Goal: Transaction & Acquisition: Purchase product/service

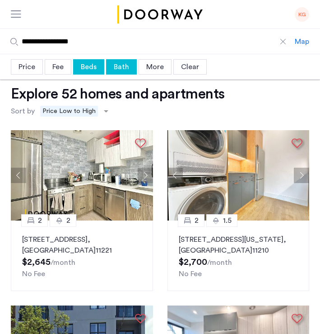
scroll to position [18, 0]
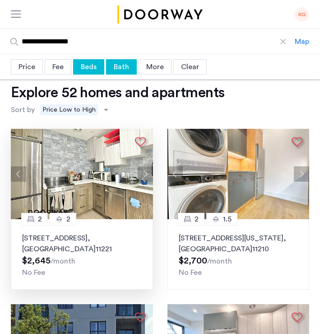
click at [146, 172] on button "Next apartment" at bounding box center [145, 173] width 15 height 15
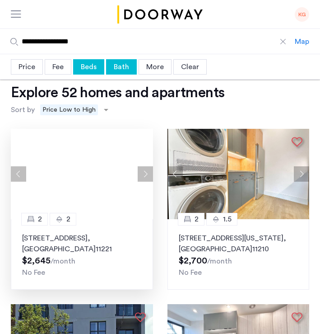
click at [146, 172] on div at bounding box center [82, 174] width 142 height 90
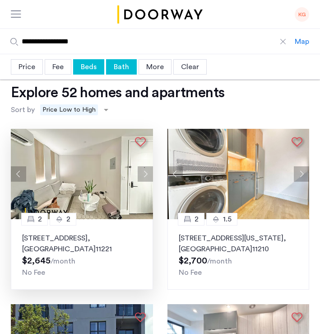
click at [146, 172] on button "Next apartment" at bounding box center [145, 173] width 15 height 15
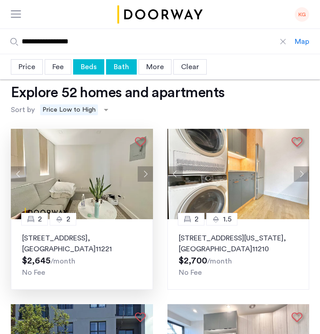
click at [146, 172] on button "Next apartment" at bounding box center [145, 173] width 15 height 15
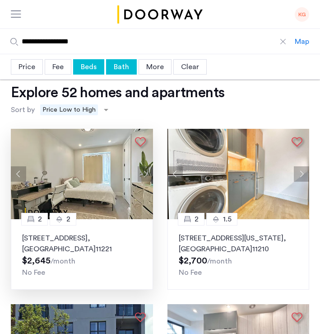
click at [146, 172] on button "Next apartment" at bounding box center [145, 173] width 15 height 15
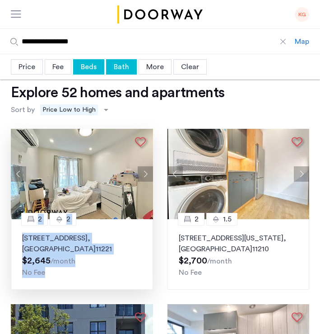
click at [75, 251] on p "334 Evergreen Avenue, Unit 4B, Brooklyn , NY 11221" at bounding box center [82, 244] width 120 height 22
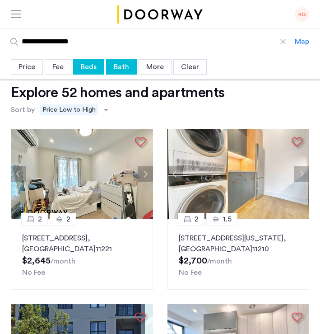
click at [85, 63] on div "Beds" at bounding box center [88, 66] width 31 height 15
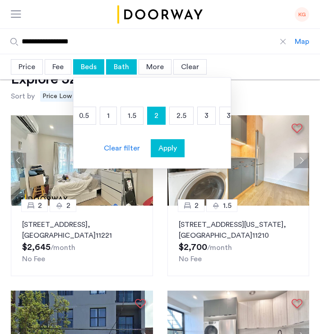
scroll to position [0, 74]
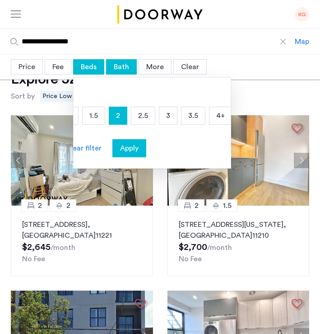
click at [163, 117] on p "3" at bounding box center [168, 115] width 18 height 17
click at [121, 117] on p "2" at bounding box center [118, 115] width 18 height 17
click at [136, 149] on span "Apply" at bounding box center [129, 148] width 19 height 11
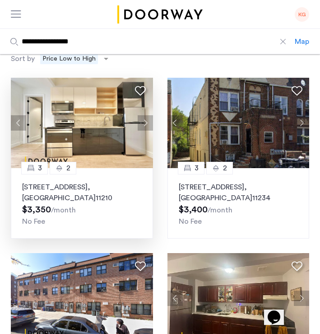
scroll to position [57, 0]
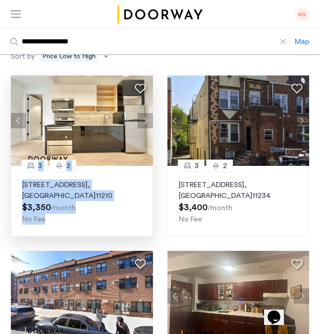
click at [77, 189] on p "1613 Brooklyn Avenue, Unit 501, Brooklyn , NY 11210" at bounding box center [82, 190] width 120 height 22
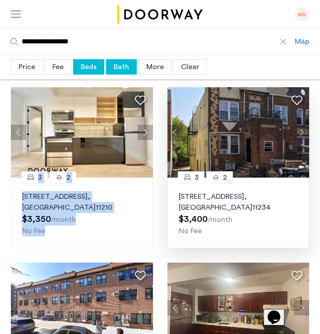
scroll to position [0, 0]
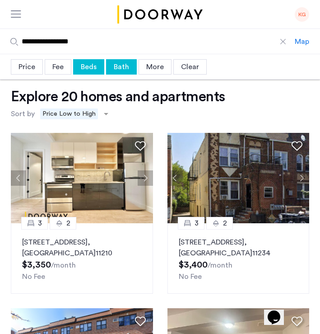
click at [89, 75] on div "Price Median price $4,500 $1 $8000 $1 $8000 $1 - $8000 * - **** Clear filter Ap…" at bounding box center [160, 66] width 320 height 25
click at [84, 69] on div "Beds" at bounding box center [88, 66] width 31 height 15
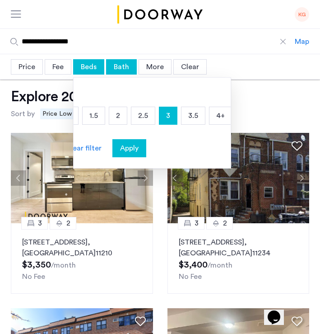
click at [122, 117] on p "2" at bounding box center [118, 115] width 18 height 17
click at [163, 117] on p "3" at bounding box center [168, 115] width 18 height 17
click at [123, 155] on button "Apply" at bounding box center [130, 148] width 34 height 18
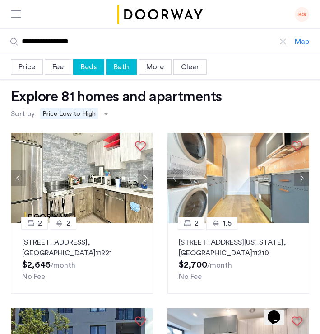
scroll to position [5, 0]
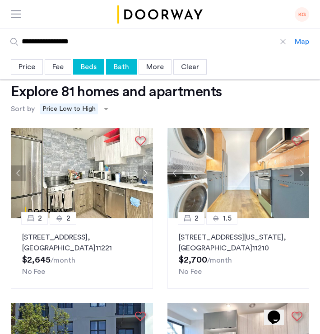
click at [31, 64] on div "Price" at bounding box center [27, 66] width 32 height 15
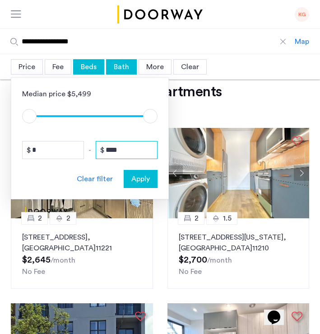
drag, startPoint x: 128, startPoint y: 153, endPoint x: 92, endPoint y: 153, distance: 36.6
click at [92, 153] on div "* - ****" at bounding box center [90, 150] width 136 height 18
type input "****"
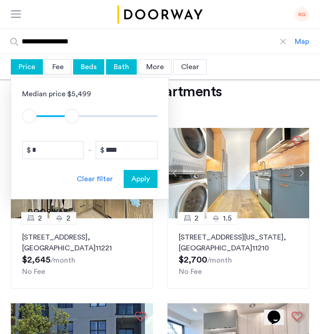
click at [145, 187] on button "Apply" at bounding box center [141, 179] width 34 height 18
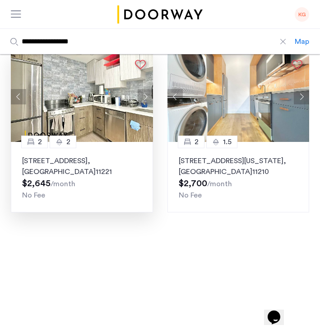
scroll to position [82, 0]
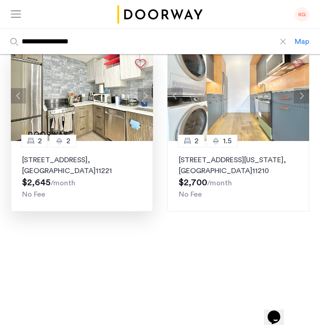
click at [73, 172] on p "334 Evergreen Avenue, Unit 4B, Brooklyn , NY 11221" at bounding box center [82, 166] width 120 height 22
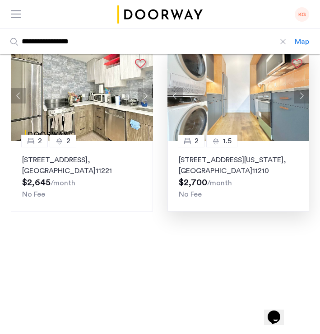
click at [225, 171] on p "1524 New York Avenue, Unit 4B, Brooklyn , NY 11210" at bounding box center [239, 166] width 120 height 22
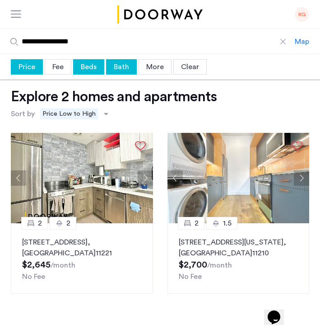
click at [93, 70] on div "Beds" at bounding box center [88, 66] width 31 height 15
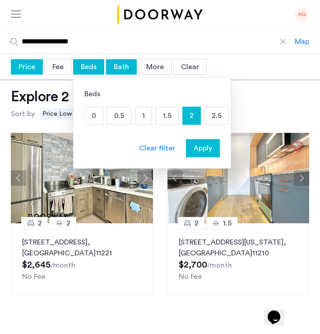
click at [115, 61] on div "Bath" at bounding box center [121, 66] width 31 height 15
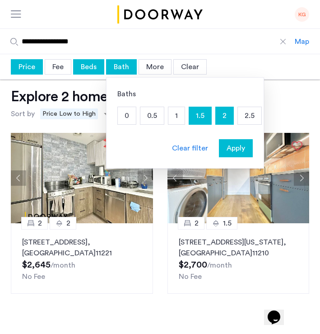
click at [222, 121] on p "2" at bounding box center [225, 115] width 18 height 17
click at [240, 149] on span "Apply" at bounding box center [236, 148] width 19 height 11
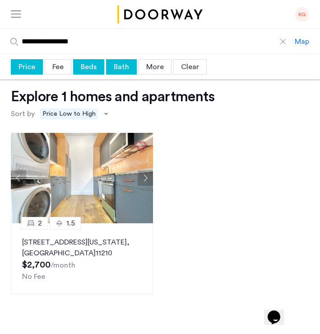
click at [125, 66] on div "Bath" at bounding box center [121, 66] width 31 height 15
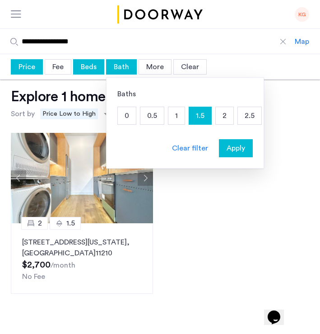
click at [182, 114] on p "1" at bounding box center [177, 115] width 16 height 17
click at [195, 116] on p "1.5" at bounding box center [200, 115] width 22 height 17
click at [241, 151] on span "Apply" at bounding box center [236, 148] width 19 height 11
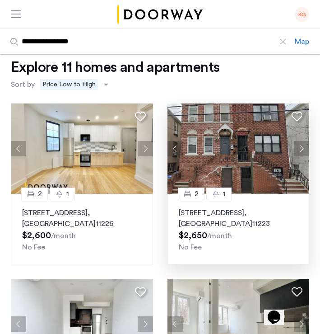
scroll to position [30, 0]
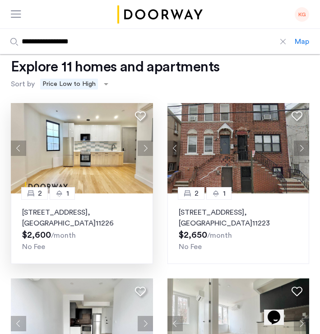
click at [148, 146] on button "Next apartment" at bounding box center [145, 148] width 15 height 15
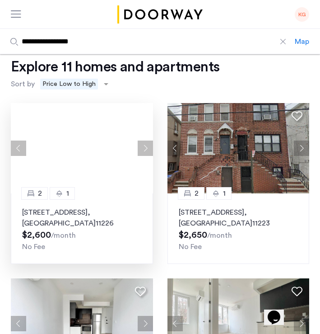
click at [148, 146] on button "Next apartment" at bounding box center [145, 148] width 15 height 15
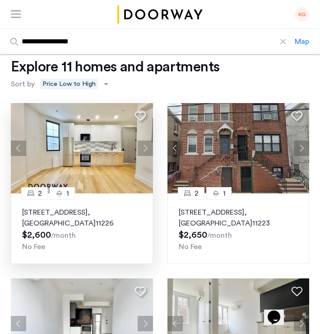
click at [148, 146] on button "Next apartment" at bounding box center [145, 148] width 15 height 15
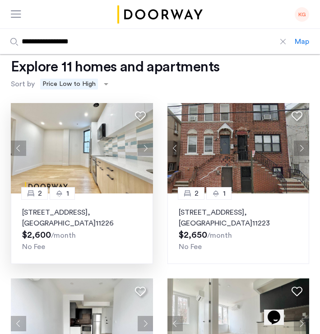
click at [145, 141] on button "Next apartment" at bounding box center [145, 148] width 15 height 15
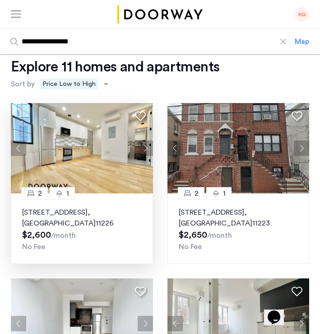
click at [145, 141] on button "Next apartment" at bounding box center [145, 148] width 15 height 15
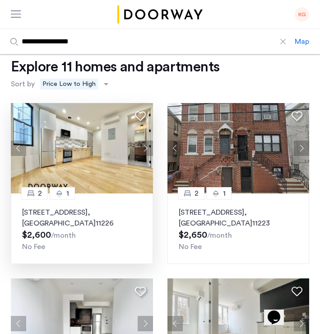
click at [146, 141] on button "Next apartment" at bounding box center [145, 148] width 15 height 15
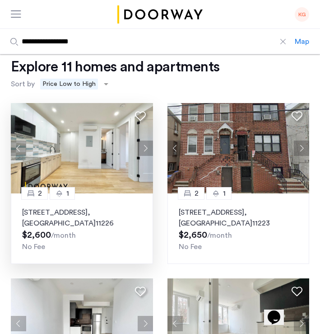
click at [146, 141] on button "Next apartment" at bounding box center [145, 148] width 15 height 15
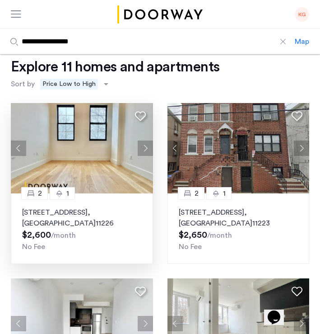
click at [146, 141] on button "Next apartment" at bounding box center [145, 148] width 15 height 15
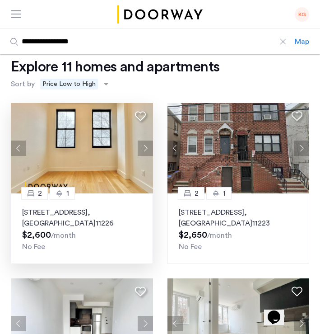
click at [146, 141] on button "Next apartment" at bounding box center [145, 148] width 15 height 15
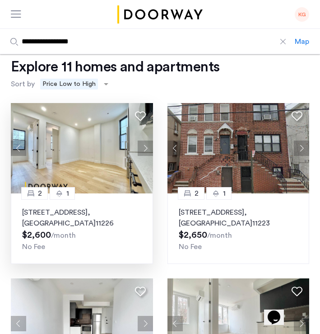
click at [147, 141] on button "Next apartment" at bounding box center [145, 148] width 15 height 15
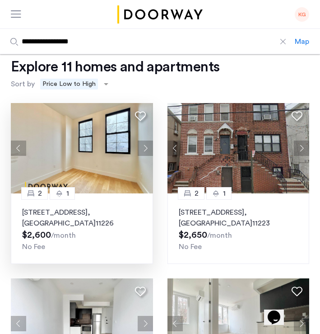
click at [147, 141] on button "Next apartment" at bounding box center [145, 148] width 15 height 15
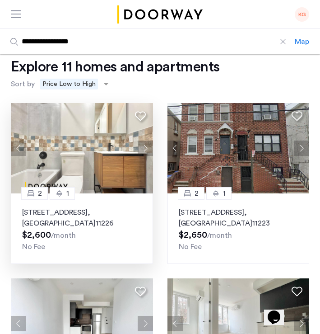
click at [147, 141] on button "Next apartment" at bounding box center [145, 148] width 15 height 15
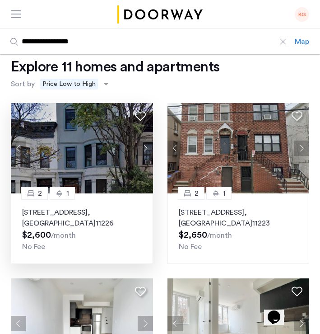
click at [147, 141] on button "Next apartment" at bounding box center [145, 148] width 15 height 15
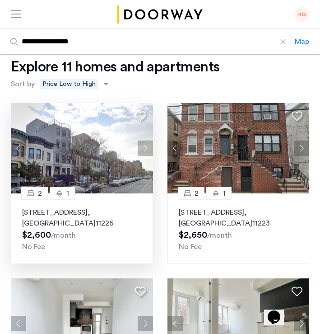
click at [144, 113] on use at bounding box center [140, 116] width 11 height 9
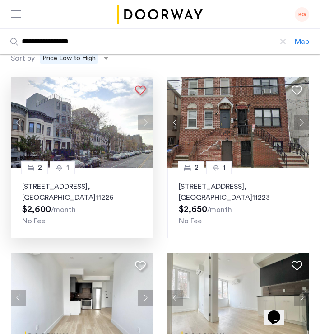
scroll to position [56, 0]
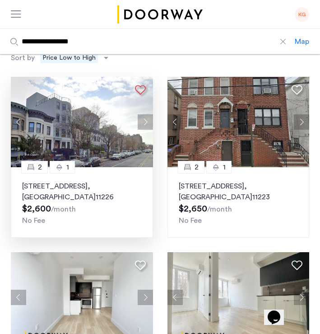
click at [57, 194] on span ", [GEOGRAPHIC_DATA]" at bounding box center [59, 192] width 74 height 18
click at [65, 186] on p "2553 Bedford Avenue, Unit 4B, Brooklyn , NY 11226" at bounding box center [82, 192] width 120 height 22
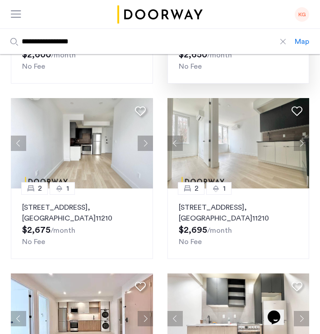
scroll to position [211, 0]
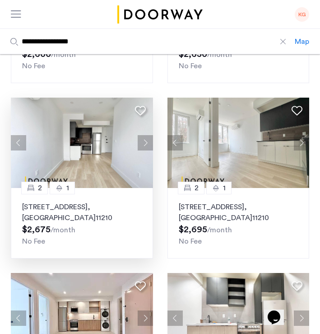
click at [146, 143] on button "Next apartment" at bounding box center [145, 142] width 15 height 15
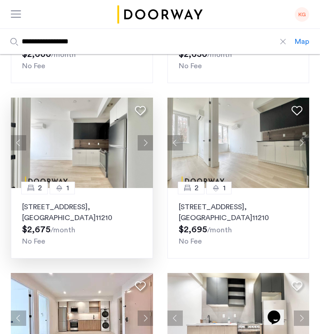
click at [146, 143] on button "Next apartment" at bounding box center [145, 142] width 15 height 15
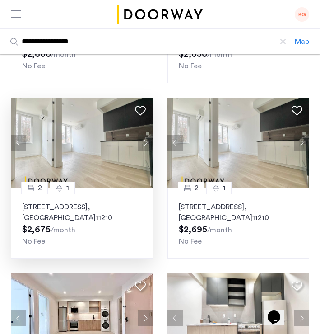
click at [146, 143] on button "Next apartment" at bounding box center [145, 142] width 15 height 15
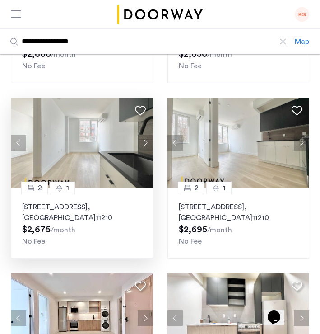
click at [146, 143] on button "Next apartment" at bounding box center [145, 142] width 15 height 15
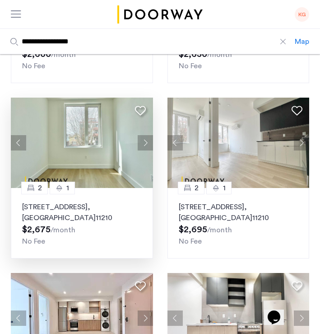
click at [147, 143] on button "Next apartment" at bounding box center [145, 142] width 15 height 15
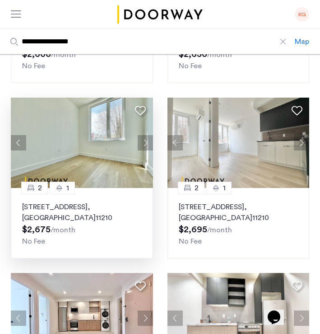
click at [147, 143] on button "Next apartment" at bounding box center [145, 142] width 15 height 15
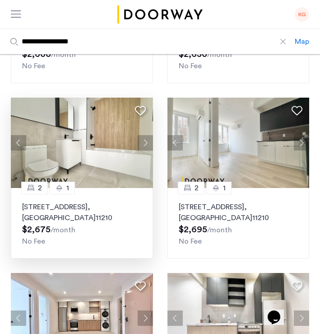
click at [147, 143] on button "Next apartment" at bounding box center [145, 142] width 15 height 15
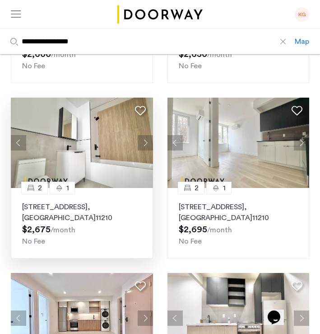
click at [147, 143] on button "Next apartment" at bounding box center [145, 142] width 15 height 15
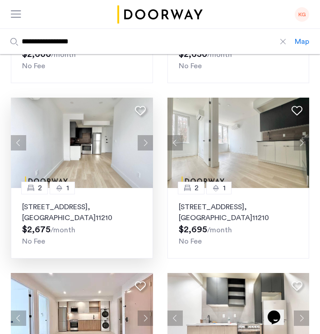
click at [147, 143] on button "Next apartment" at bounding box center [145, 142] width 15 height 15
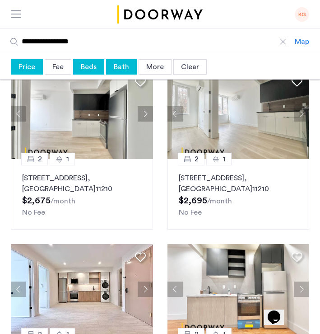
scroll to position [0, 0]
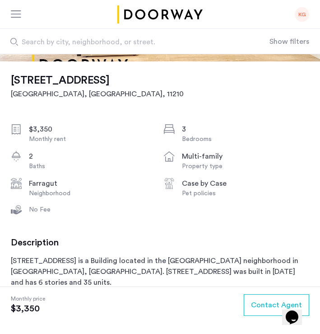
scroll to position [62, 0]
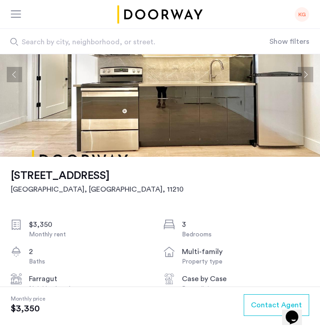
click at [306, 77] on button "Next apartment" at bounding box center [305, 74] width 15 height 15
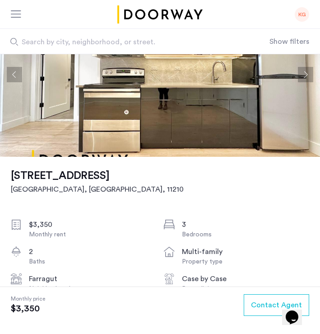
click at [306, 77] on button "Next apartment" at bounding box center [305, 74] width 15 height 15
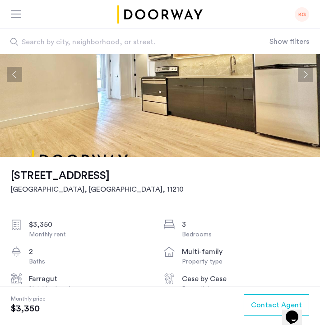
click at [306, 77] on button "Next apartment" at bounding box center [305, 74] width 15 height 15
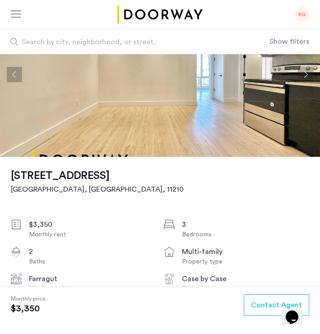
click at [306, 77] on button "Next apartment" at bounding box center [305, 74] width 15 height 15
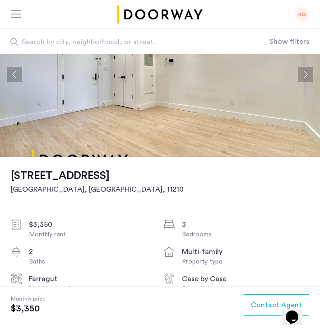
click at [306, 77] on button "Next apartment" at bounding box center [305, 74] width 15 height 15
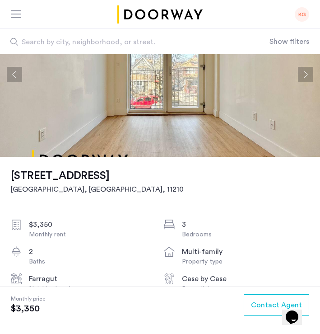
click at [306, 77] on button "Next apartment" at bounding box center [305, 74] width 15 height 15
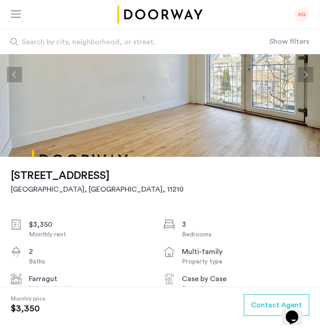
click at [306, 77] on button "Next apartment" at bounding box center [305, 74] width 15 height 15
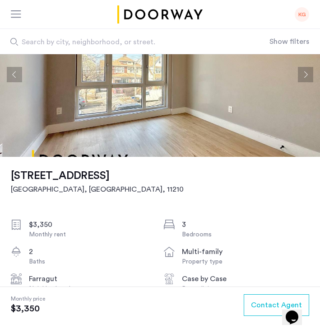
click at [306, 77] on button "Next apartment" at bounding box center [305, 74] width 15 height 15
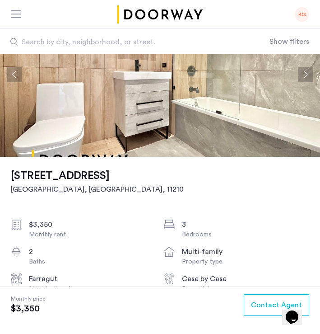
scroll to position [0, 0]
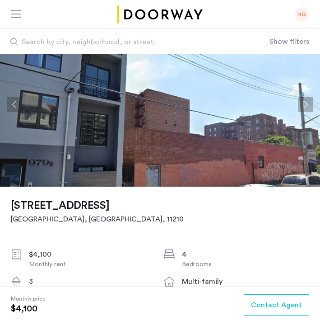
scroll to position [93, 0]
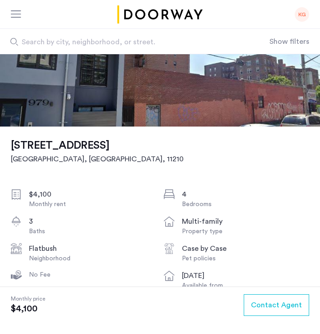
drag, startPoint x: 10, startPoint y: 142, endPoint x: 246, endPoint y: 147, distance: 235.9
copy h1 "[STREET_ADDRESS]"
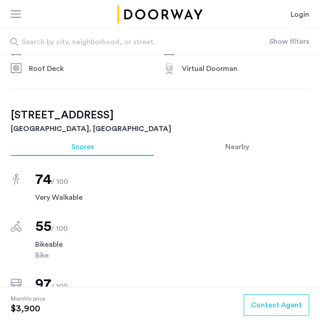
scroll to position [591, 0]
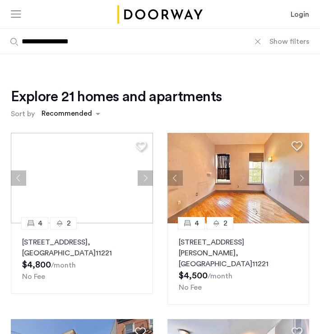
click at [281, 43] on button "Show filters" at bounding box center [290, 41] width 40 height 11
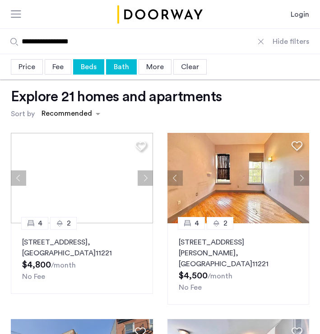
click at [93, 65] on div "Beds" at bounding box center [88, 66] width 31 height 15
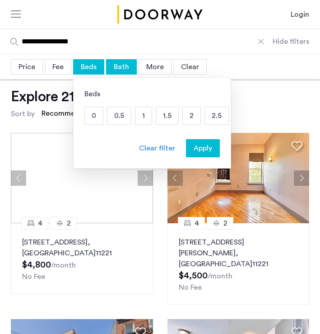
scroll to position [0, 74]
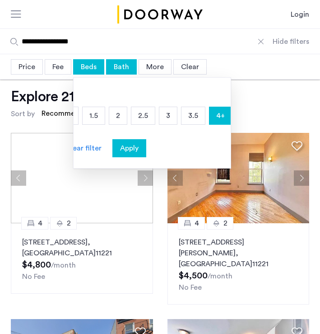
click at [217, 116] on p "4+" at bounding box center [221, 115] width 22 height 17
click at [171, 115] on p "3" at bounding box center [168, 115] width 18 height 17
click at [134, 149] on span "Apply" at bounding box center [129, 148] width 19 height 11
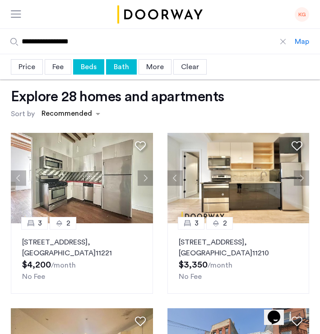
click at [30, 66] on div "Price" at bounding box center [27, 66] width 32 height 15
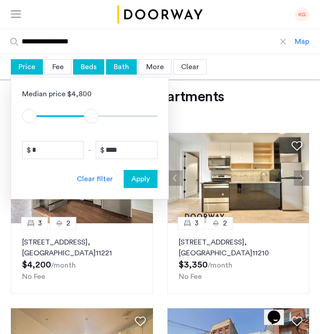
type input "****"
drag, startPoint x: 151, startPoint y: 113, endPoint x: 93, endPoint y: 116, distance: 58.8
click at [93, 116] on span "ngx-slider-max" at bounding box center [93, 116] width 14 height 14
click at [140, 180] on span "Apply" at bounding box center [140, 178] width 19 height 11
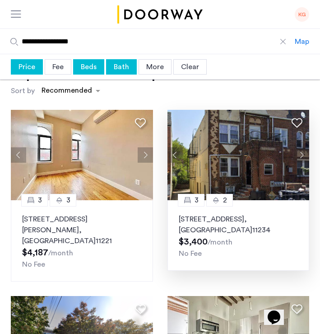
scroll to position [26, 0]
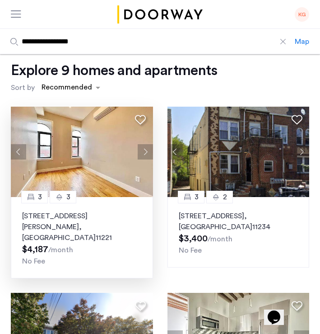
click at [150, 152] on button "Next apartment" at bounding box center [145, 151] width 15 height 15
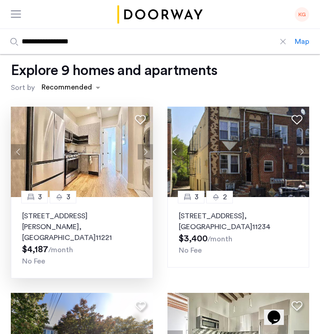
click at [150, 152] on button "Next apartment" at bounding box center [145, 151] width 15 height 15
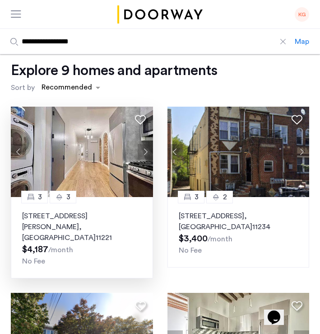
click at [150, 152] on button "Next apartment" at bounding box center [145, 151] width 15 height 15
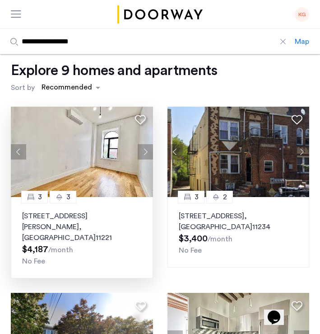
click at [150, 152] on button "Next apartment" at bounding box center [145, 151] width 15 height 15
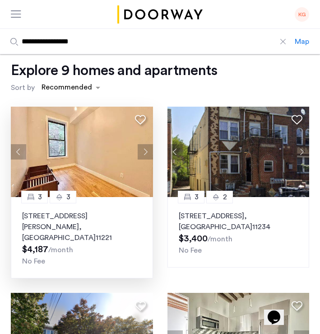
click at [150, 152] on button "Next apartment" at bounding box center [145, 151] width 15 height 15
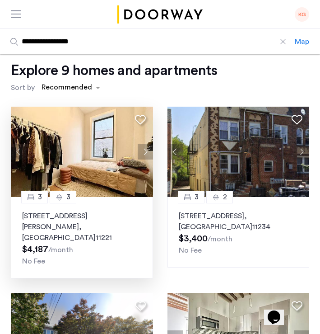
click at [150, 152] on button "Next apartment" at bounding box center [145, 151] width 15 height 15
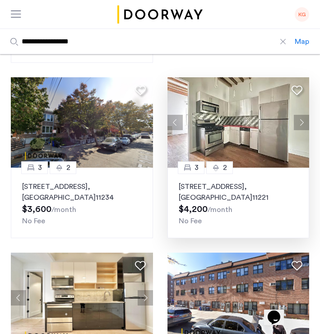
scroll to position [246, 0]
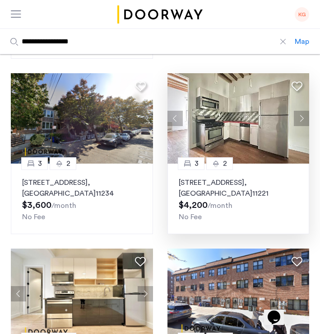
click at [228, 185] on p "22 Weirfield Street, Unit 2, Brooklyn , NY 11221" at bounding box center [239, 188] width 120 height 22
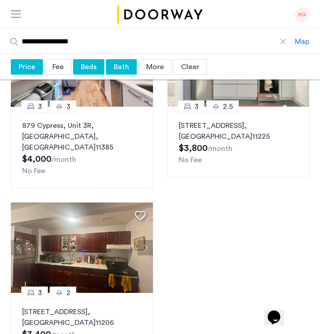
scroll to position [649, 0]
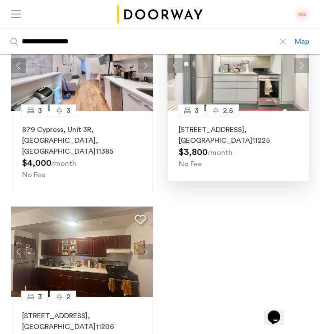
click at [216, 124] on p "227 Winthrop Street, Unit 1B, Brooklyn , NY 11225" at bounding box center [239, 135] width 120 height 22
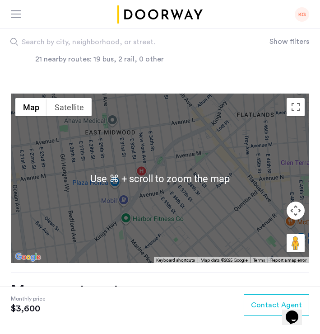
scroll to position [765, 0]
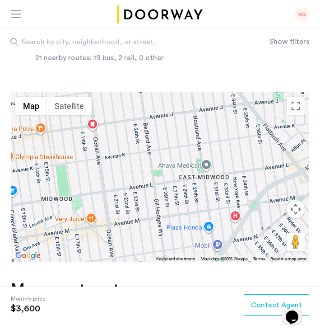
drag, startPoint x: 135, startPoint y: 145, endPoint x: 231, endPoint y: 192, distance: 106.3
click at [231, 192] on div at bounding box center [160, 176] width 299 height 169
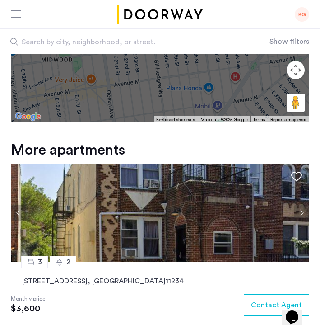
scroll to position [877, 0]
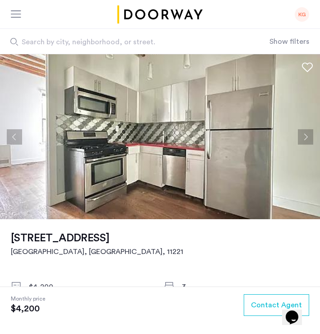
click at [303, 142] on button "Next apartment" at bounding box center [305, 136] width 15 height 15
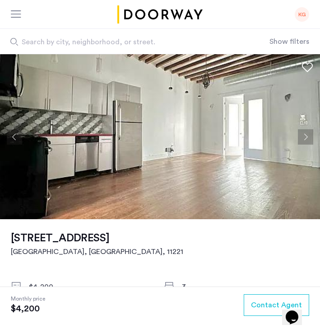
click at [303, 142] on button "Next apartment" at bounding box center [305, 136] width 15 height 15
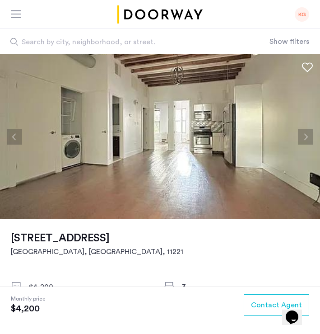
click at [303, 142] on button "Next apartment" at bounding box center [305, 136] width 15 height 15
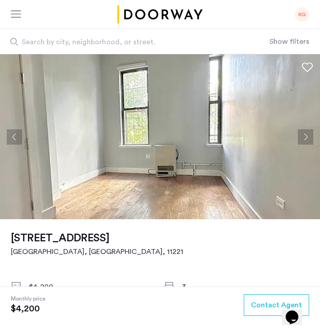
click at [303, 142] on button "Next apartment" at bounding box center [305, 136] width 15 height 15
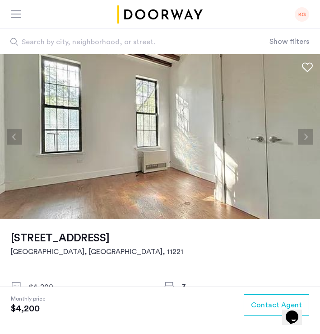
click at [303, 142] on button "Next apartment" at bounding box center [305, 136] width 15 height 15
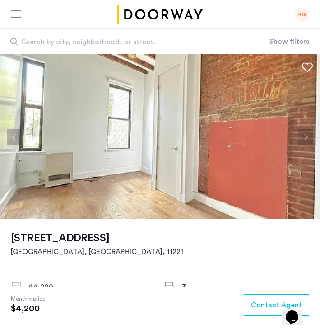
click at [303, 142] on button "Next apartment" at bounding box center [305, 136] width 15 height 15
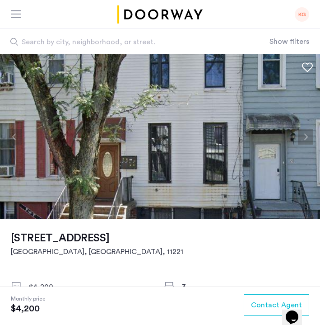
click at [303, 142] on button "Next apartment" at bounding box center [305, 136] width 15 height 15
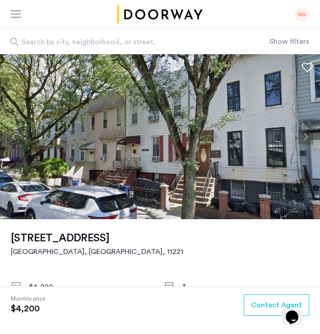
click at [304, 142] on button "Next apartment" at bounding box center [305, 136] width 15 height 15
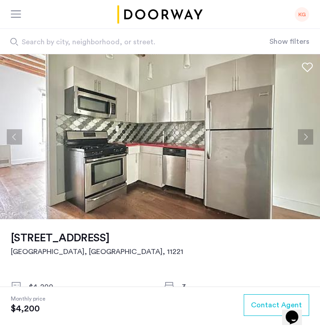
click at [304, 142] on button "Next apartment" at bounding box center [305, 136] width 15 height 15
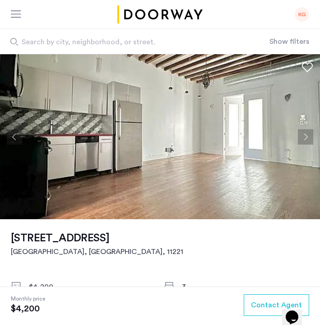
click at [306, 136] on button "Next apartment" at bounding box center [305, 136] width 15 height 15
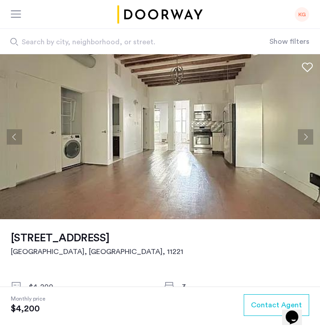
click at [306, 136] on button "Next apartment" at bounding box center [305, 136] width 15 height 15
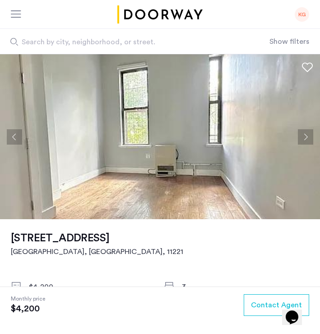
click at [305, 136] on button "Next apartment" at bounding box center [305, 136] width 15 height 15
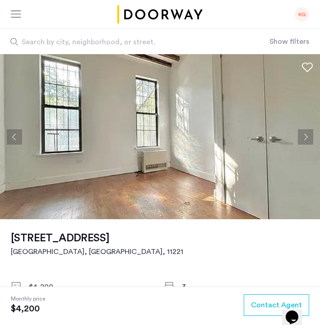
click at [306, 136] on button "Next apartment" at bounding box center [305, 136] width 15 height 15
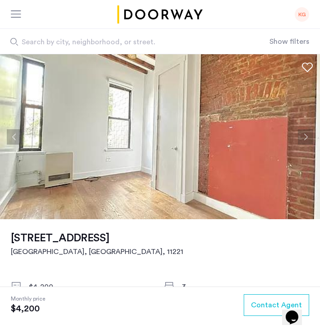
click at [306, 136] on button "Next apartment" at bounding box center [305, 136] width 15 height 15
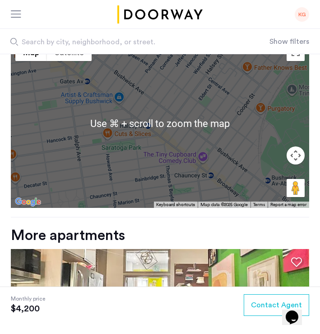
scroll to position [788, 0]
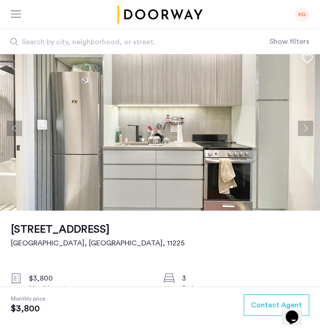
scroll to position [0, 0]
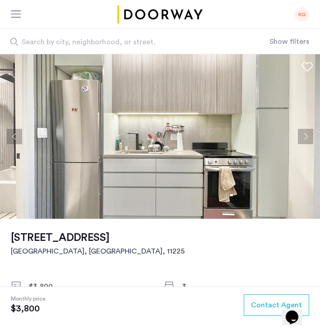
click at [304, 136] on button "Next apartment" at bounding box center [305, 136] width 15 height 15
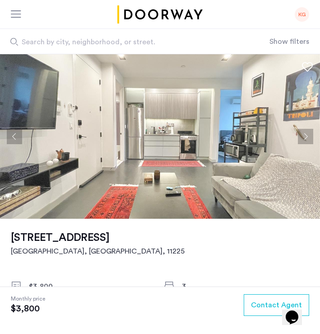
click at [304, 136] on button "Next apartment" at bounding box center [305, 136] width 15 height 15
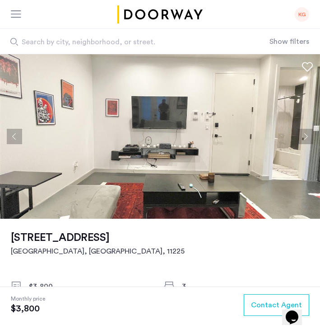
click at [304, 136] on button "Next apartment" at bounding box center [305, 136] width 15 height 15
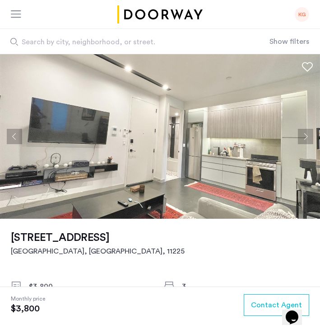
click at [304, 136] on button "Next apartment" at bounding box center [305, 136] width 15 height 15
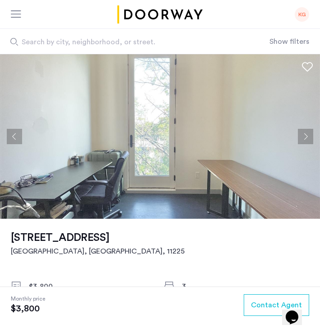
click at [304, 136] on button "Next apartment" at bounding box center [305, 136] width 15 height 15
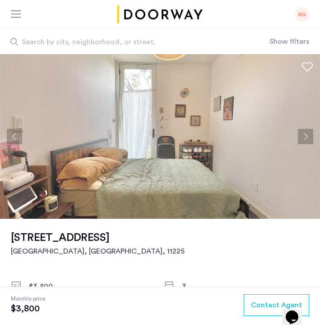
click at [304, 136] on button "Next apartment" at bounding box center [305, 136] width 15 height 15
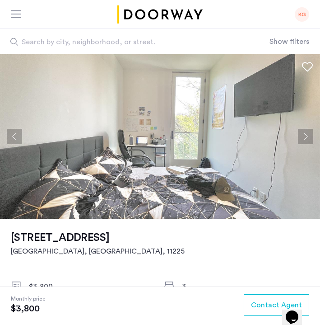
click at [304, 136] on button "Next apartment" at bounding box center [305, 136] width 15 height 15
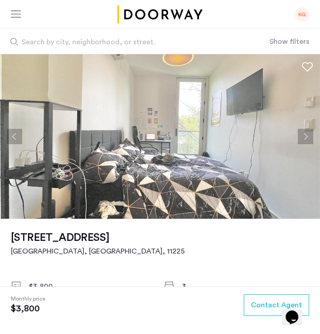
click at [305, 136] on button "Next apartment" at bounding box center [305, 136] width 15 height 15
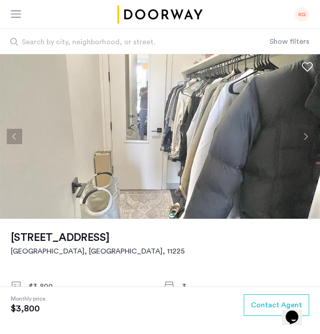
click at [305, 136] on button "Next apartment" at bounding box center [305, 136] width 15 height 15
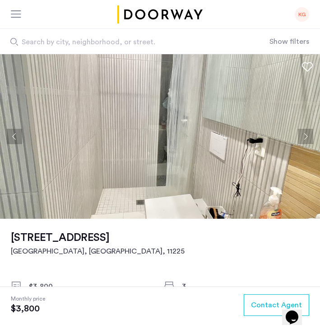
click at [305, 136] on button "Next apartment" at bounding box center [305, 136] width 15 height 15
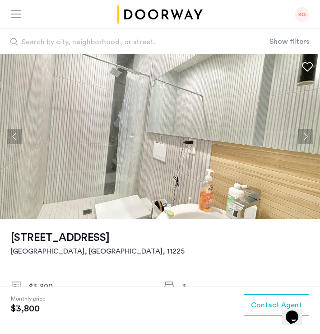
click at [306, 136] on button "Next apartment" at bounding box center [305, 136] width 15 height 15
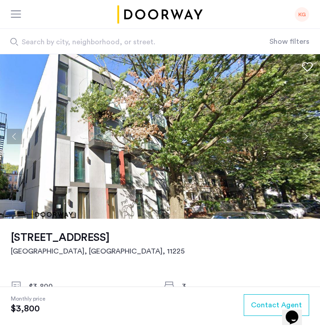
click at [306, 136] on button "Next apartment" at bounding box center [305, 136] width 15 height 15
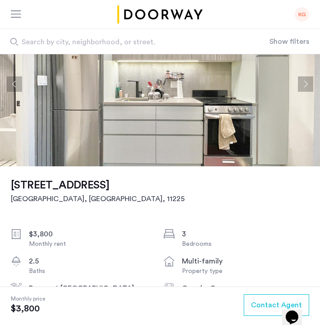
scroll to position [0, 0]
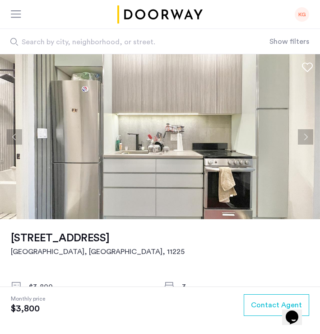
click at [132, 90] on img at bounding box center [160, 136] width 320 height 165
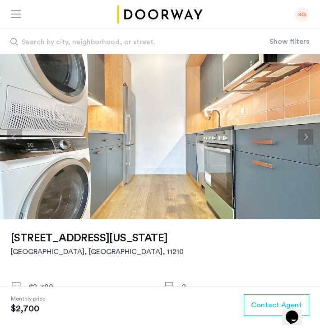
click at [307, 138] on button "Next apartment" at bounding box center [305, 136] width 15 height 15
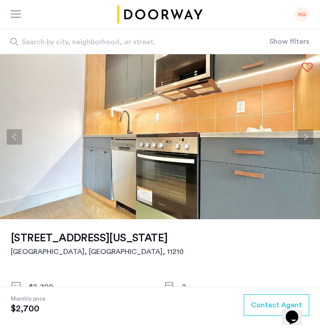
click at [307, 138] on button "Next apartment" at bounding box center [305, 136] width 15 height 15
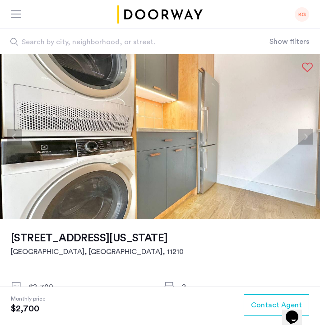
click at [307, 138] on button "Next apartment" at bounding box center [305, 136] width 15 height 15
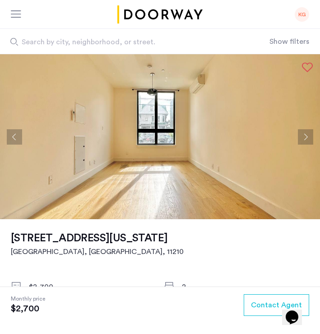
click at [310, 136] on button "Next apartment" at bounding box center [305, 136] width 15 height 15
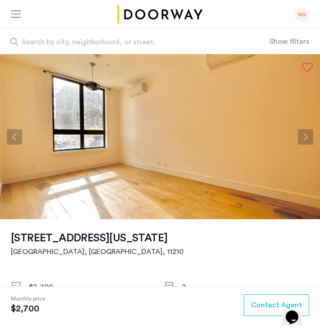
click at [310, 136] on button "Next apartment" at bounding box center [305, 136] width 15 height 15
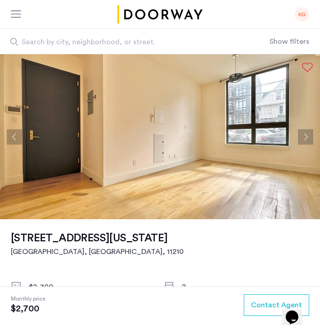
click at [310, 136] on button "Next apartment" at bounding box center [305, 136] width 15 height 15
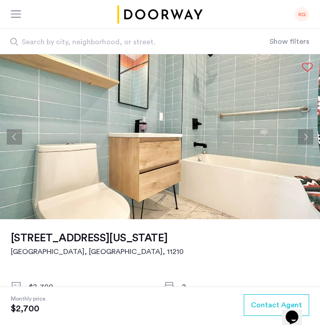
click at [310, 136] on button "Next apartment" at bounding box center [305, 136] width 15 height 15
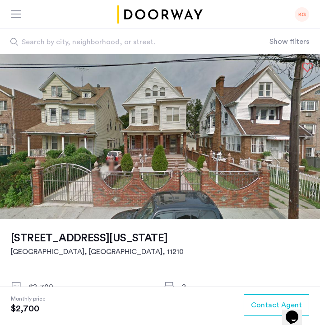
click at [310, 136] on button "Next apartment" at bounding box center [305, 136] width 15 height 15
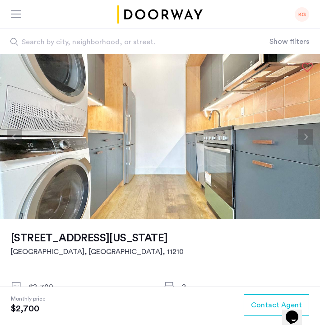
click at [310, 136] on button "Next apartment" at bounding box center [305, 136] width 15 height 15
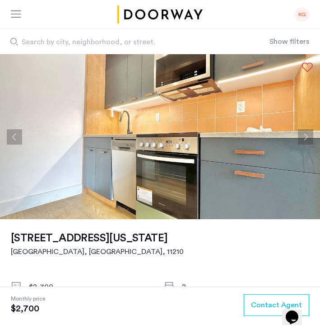
click at [310, 136] on button "Next apartment" at bounding box center [305, 136] width 15 height 15
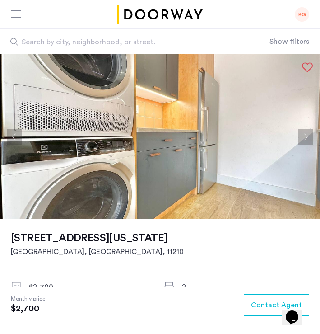
click at [310, 136] on button "Next apartment" at bounding box center [305, 136] width 15 height 15
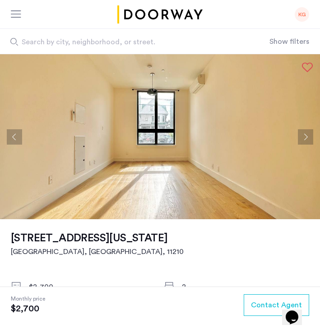
click at [310, 136] on button "Next apartment" at bounding box center [305, 136] width 15 height 15
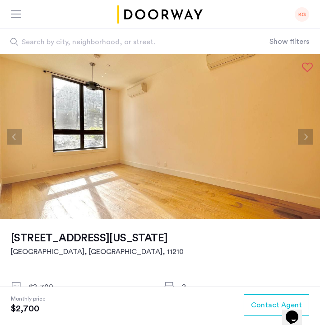
click at [310, 136] on button "Next apartment" at bounding box center [305, 136] width 15 height 15
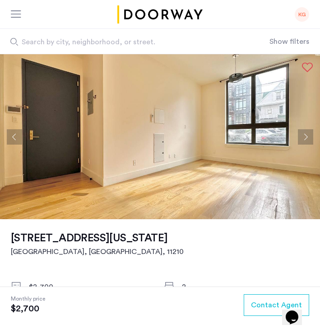
click at [310, 136] on button "Next apartment" at bounding box center [305, 136] width 15 height 15
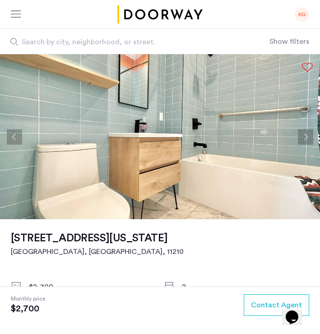
click at [311, 136] on button "Next apartment" at bounding box center [305, 136] width 15 height 15
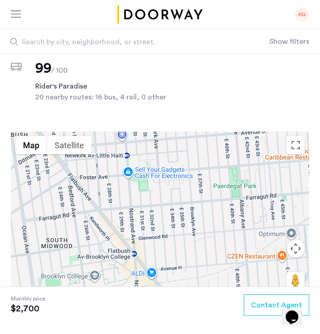
scroll to position [658, 0]
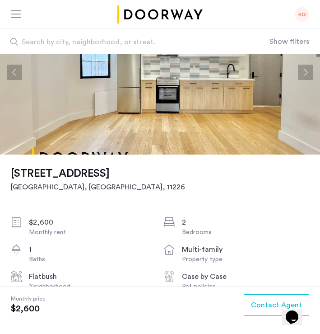
scroll to position [66, 0]
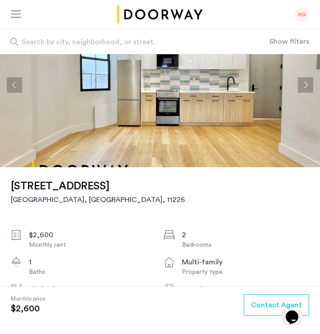
scroll to position [51, 0]
